Goal: Communication & Community: Answer question/provide support

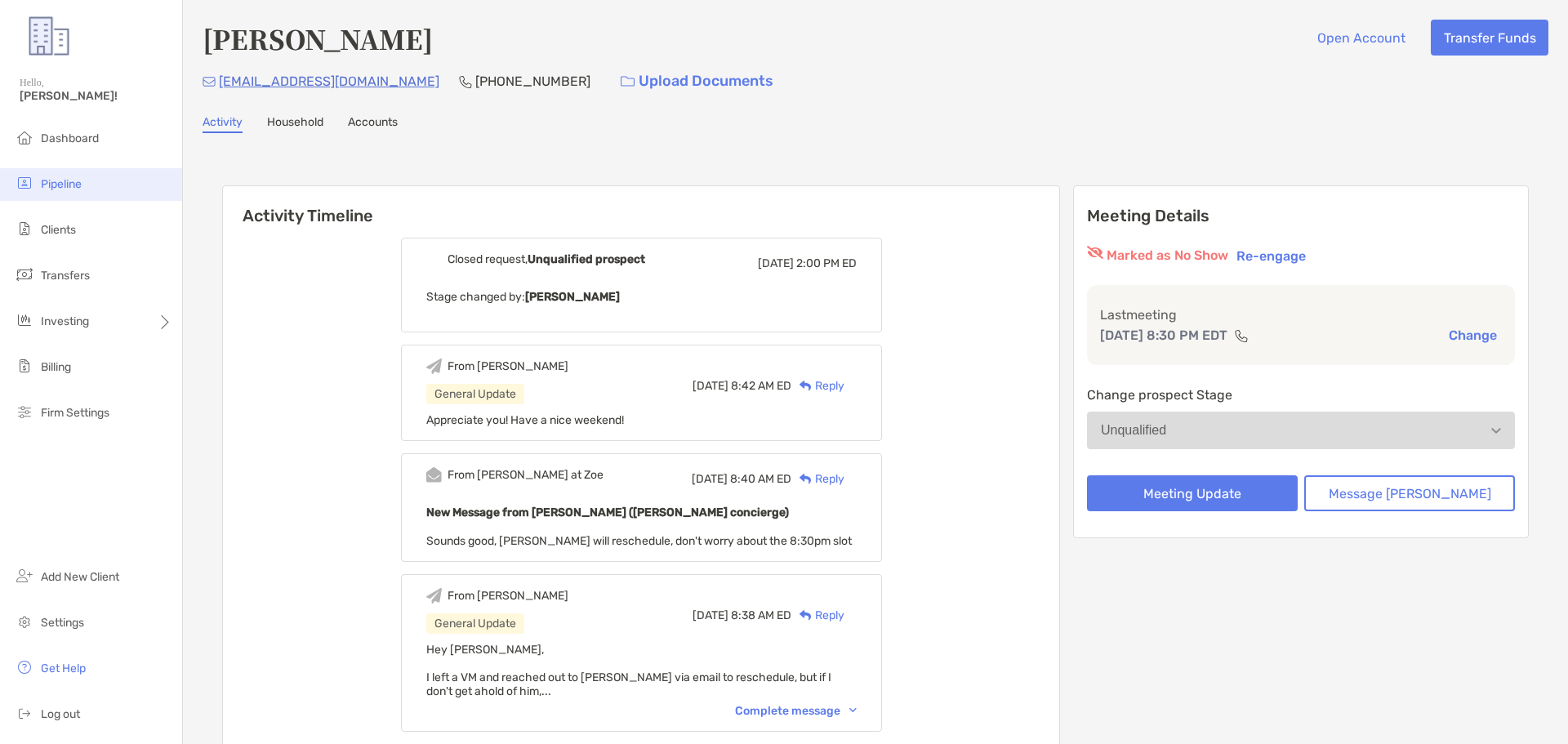
click at [63, 193] on li "Pipeline" at bounding box center [91, 185] width 182 height 33
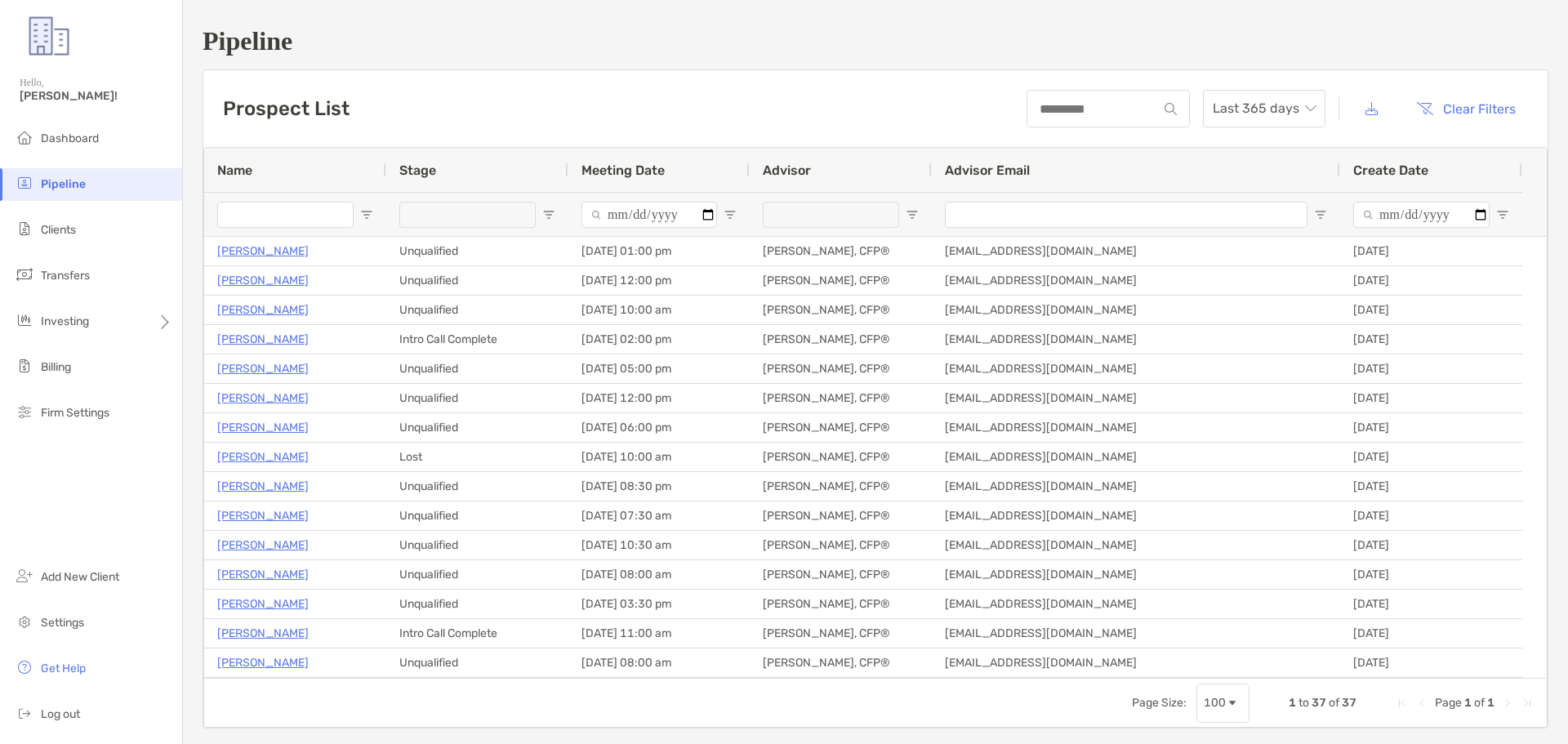
scroll to position [572, 0]
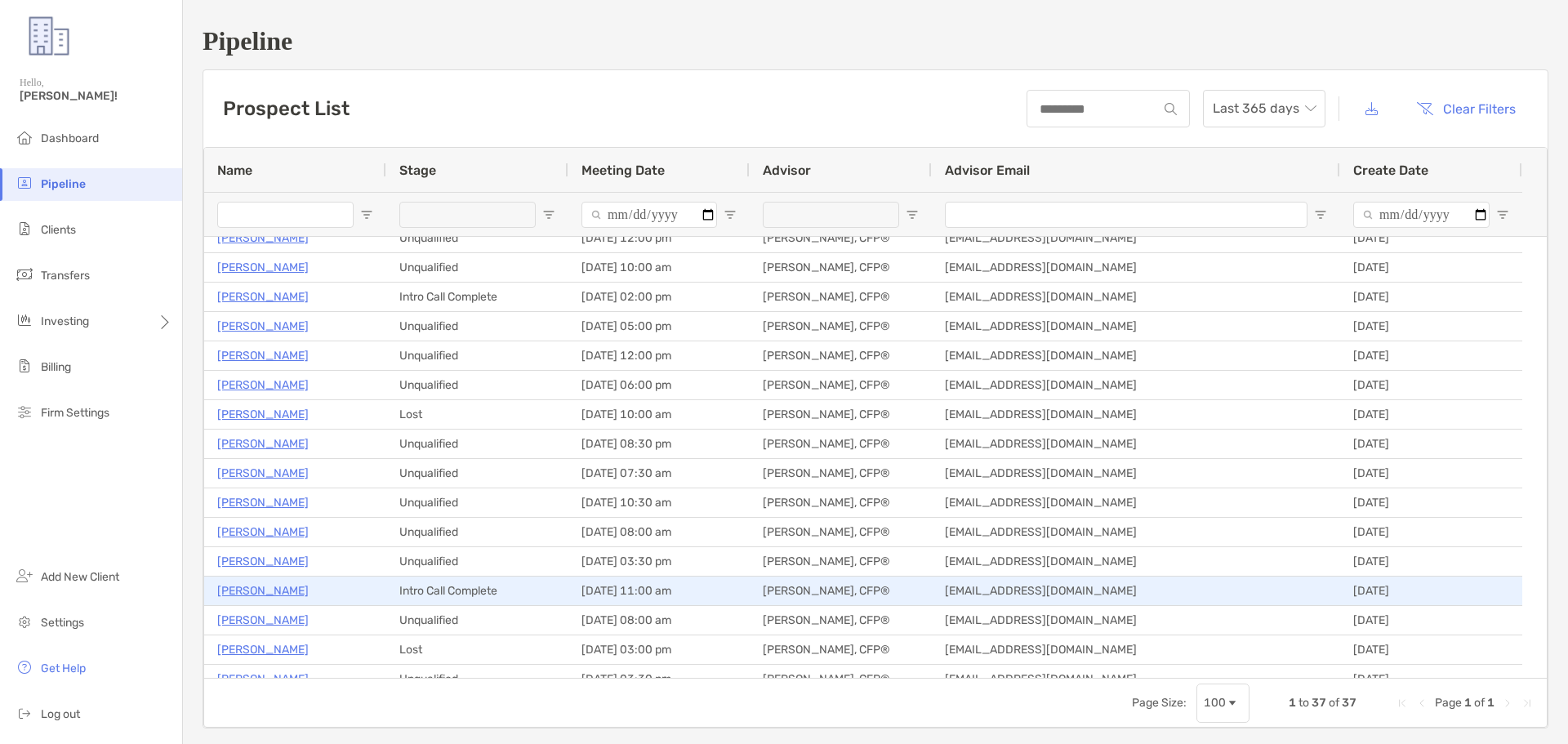
click at [291, 588] on p "[PERSON_NAME]" at bounding box center [263, 591] width 92 height 20
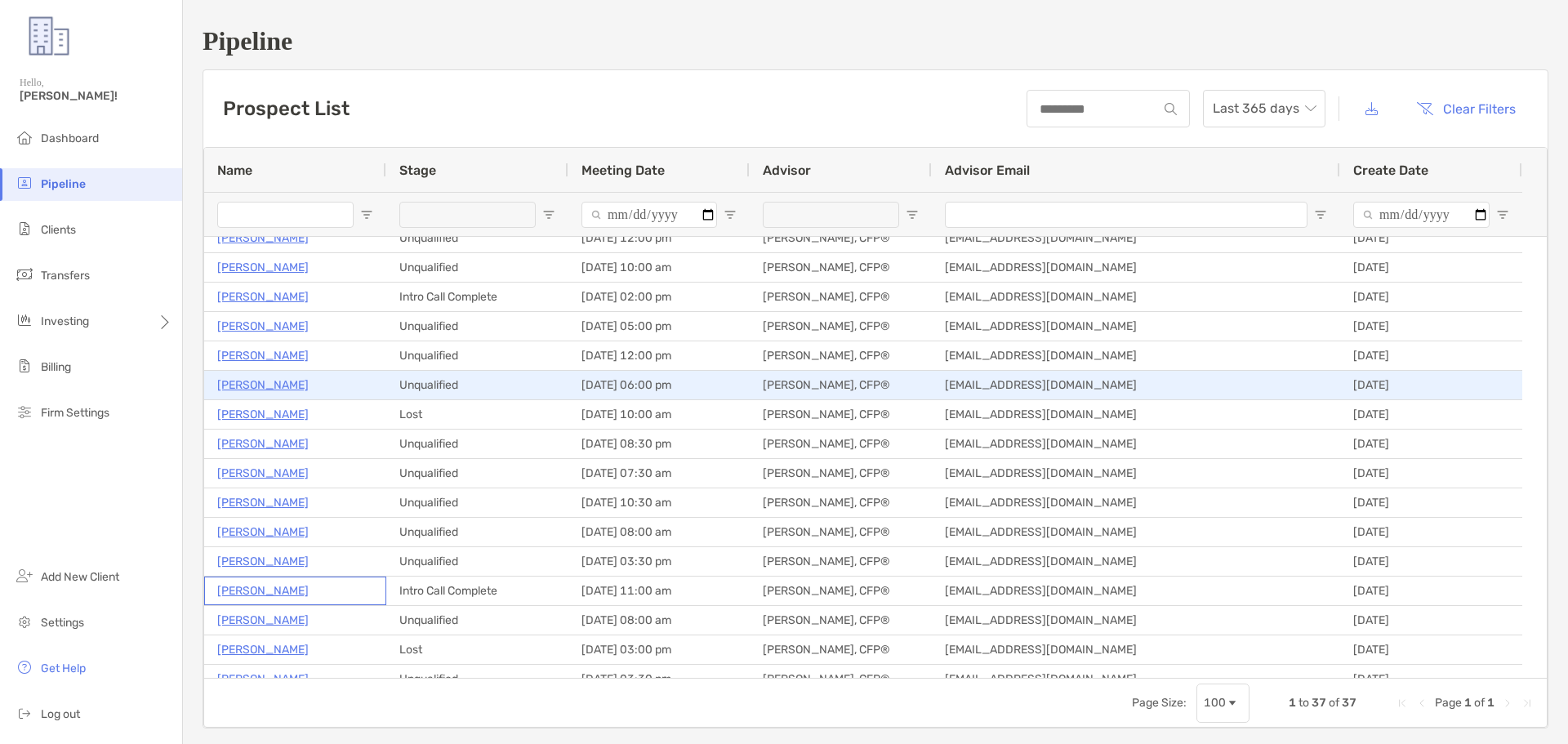
scroll to position [0, 0]
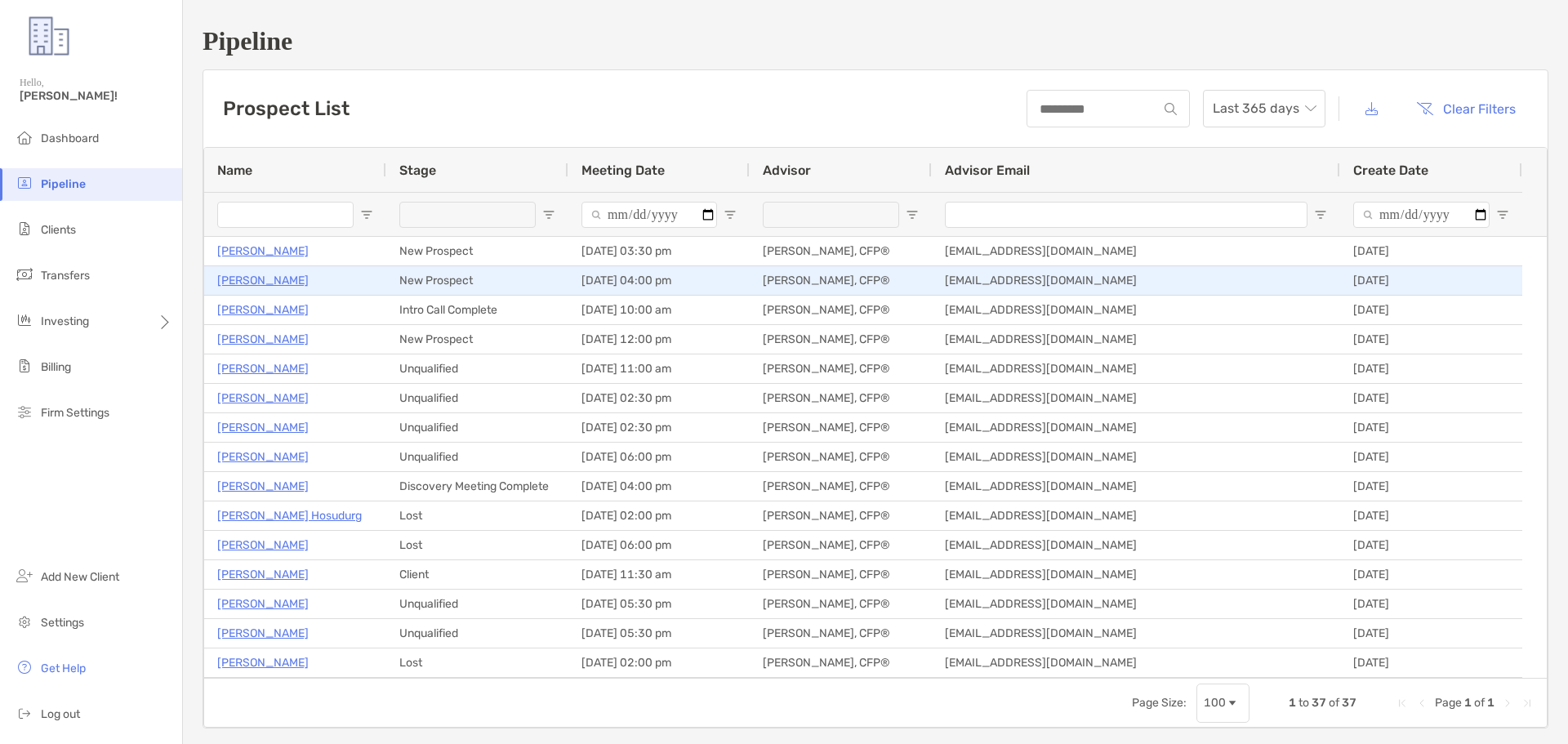
click at [250, 280] on p "John Treter" at bounding box center [263, 280] width 92 height 20
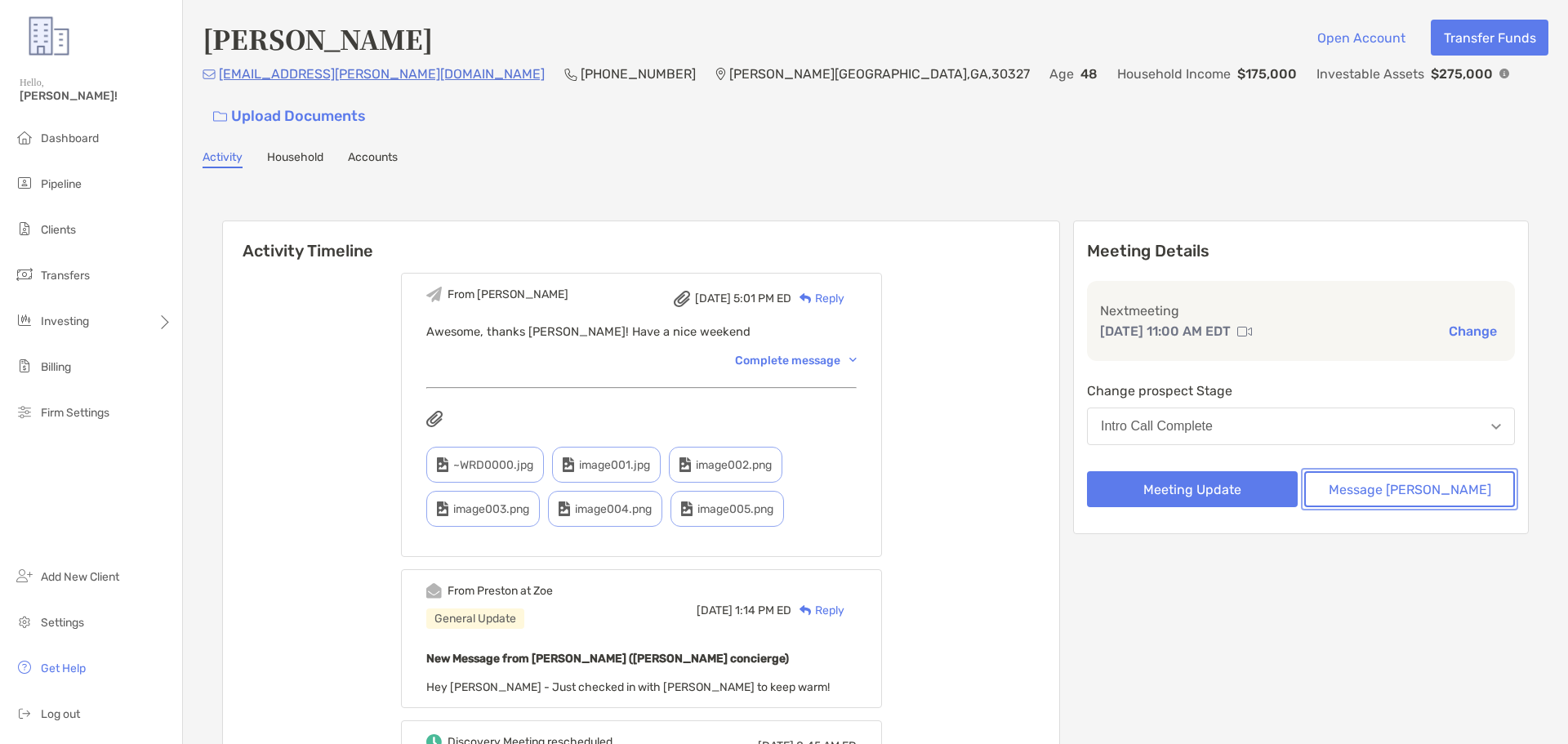
click at [1370, 472] on button "Message [PERSON_NAME]" at bounding box center [1409, 489] width 210 height 36
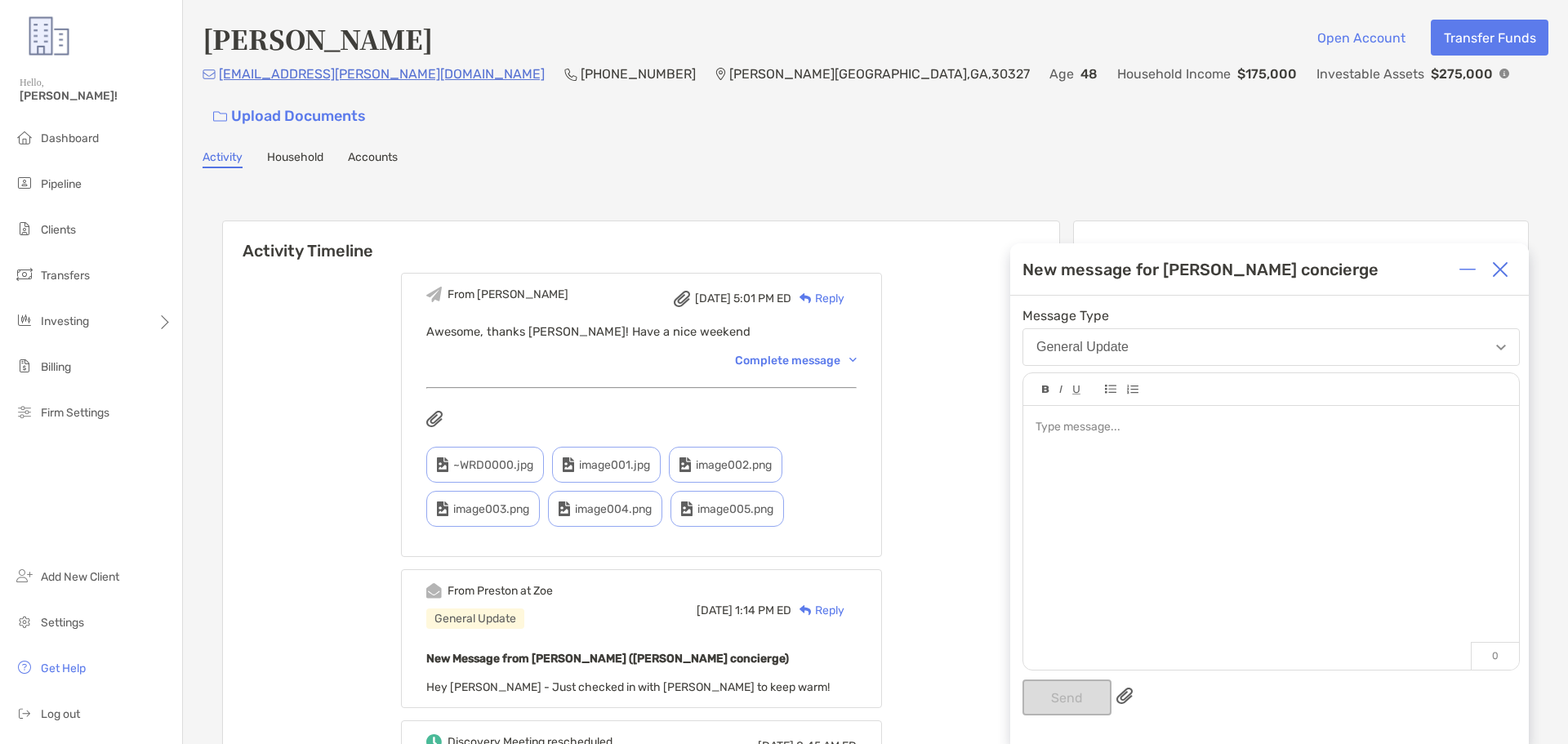
click at [1115, 431] on div at bounding box center [1271, 428] width 471 height 18
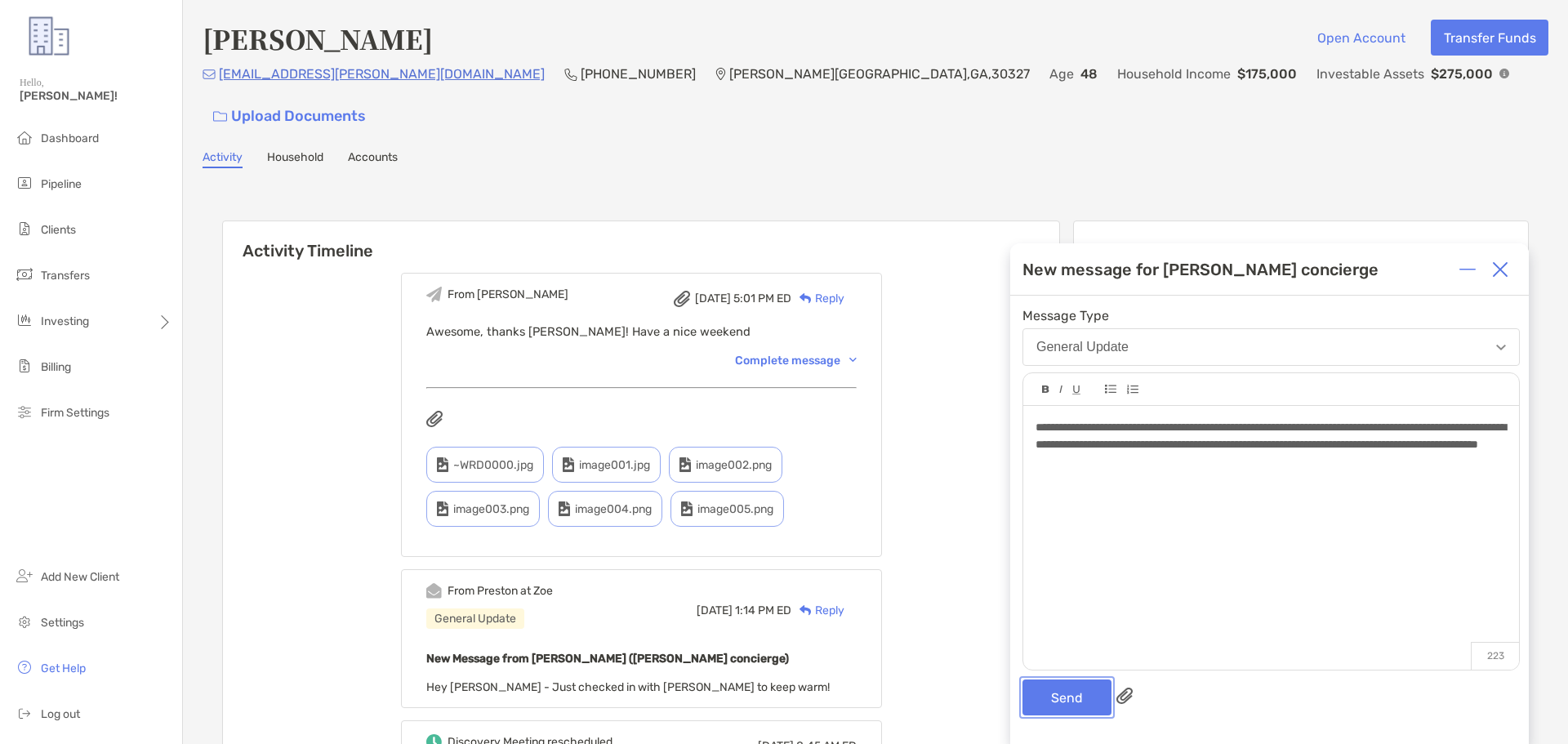
click at [1081, 695] on button "Send" at bounding box center [1066, 697] width 89 height 36
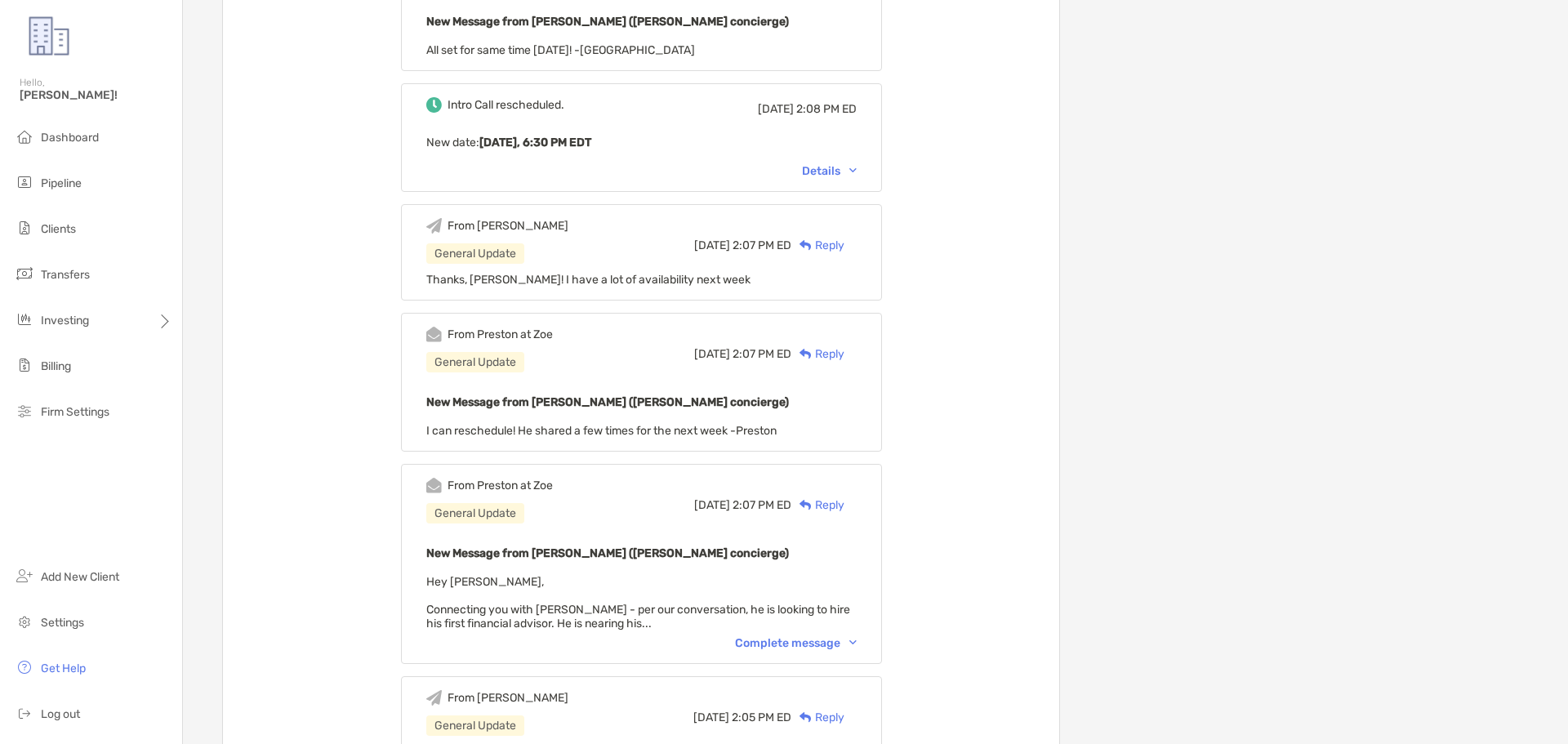
scroll to position [572, 0]
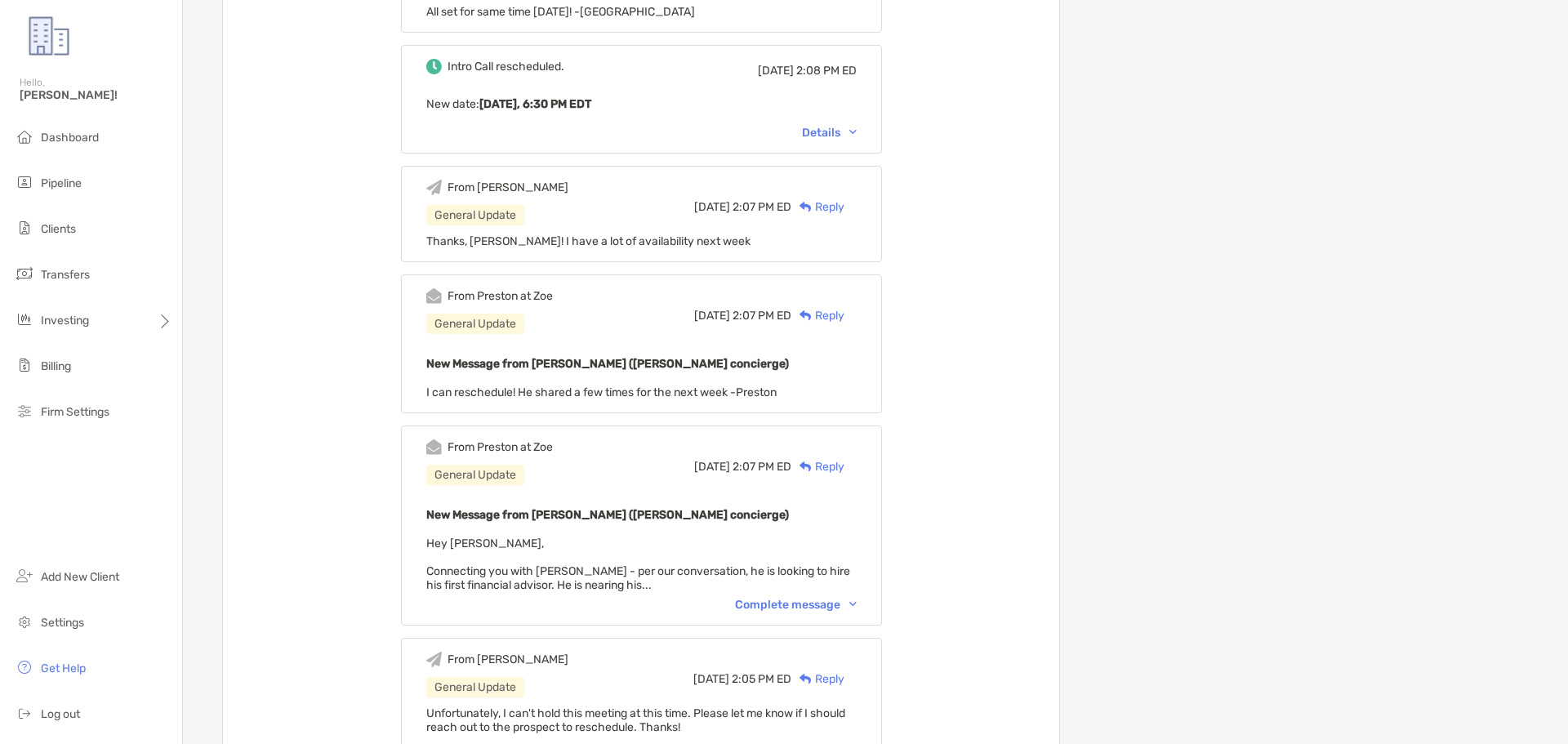
click at [797, 604] on div "Complete message" at bounding box center [795, 605] width 122 height 14
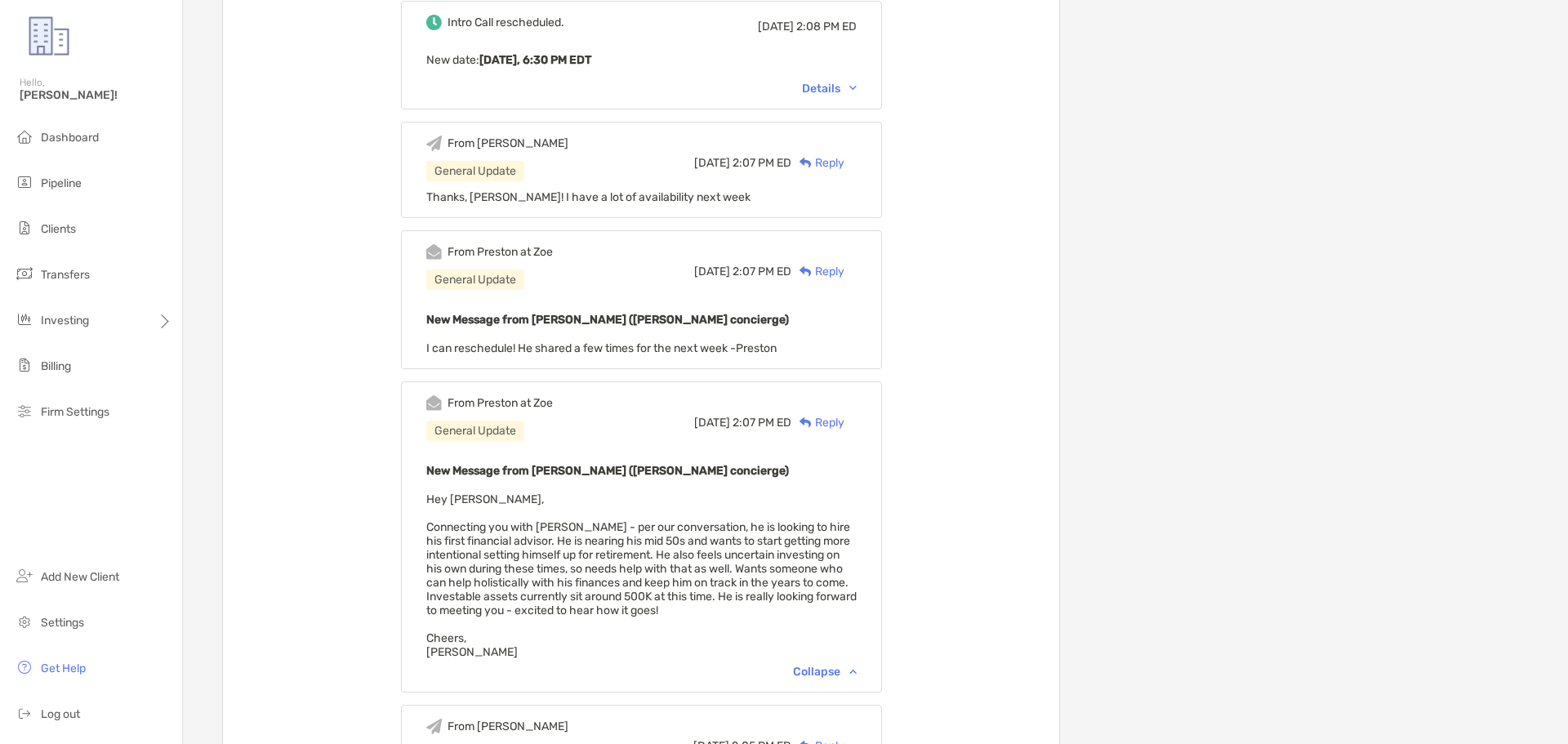
scroll to position [735, 0]
